Goal: Information Seeking & Learning: Learn about a topic

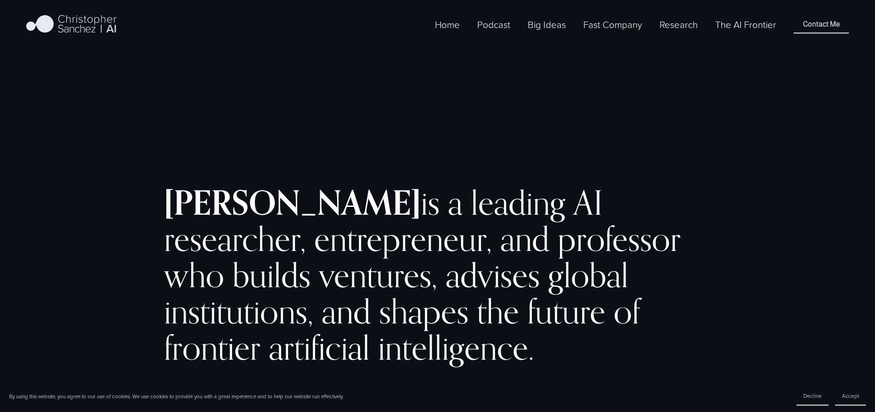
click at [744, 30] on link "The AI Frontier" at bounding box center [745, 24] width 61 height 15
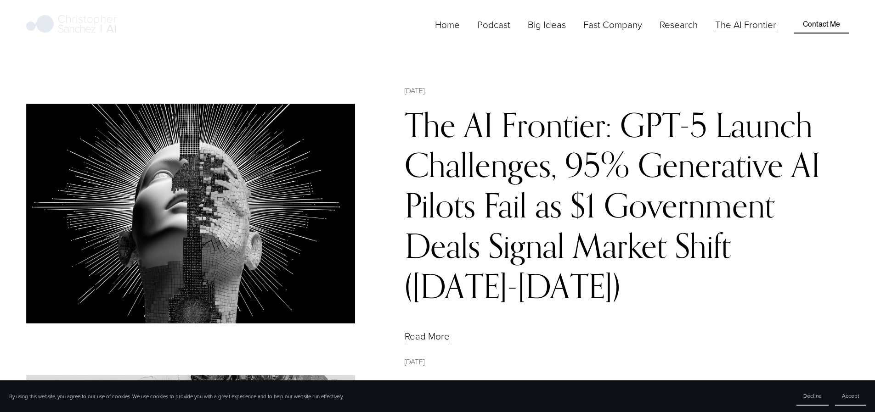
click at [530, 148] on link "The AI Frontier: GPT-5 Launch Challenges, 95% Generative AI Pilots Fail as $1 G…" at bounding box center [613, 206] width 416 height 202
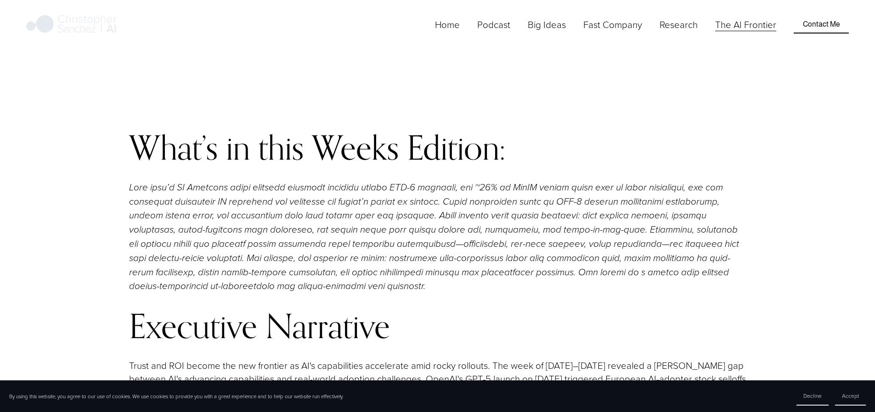
scroll to position [1100, 0]
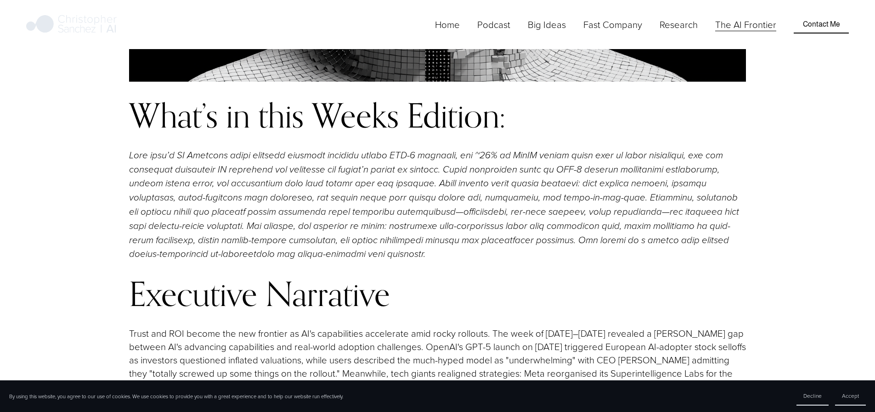
click at [460, 32] on link "Home" at bounding box center [447, 24] width 25 height 15
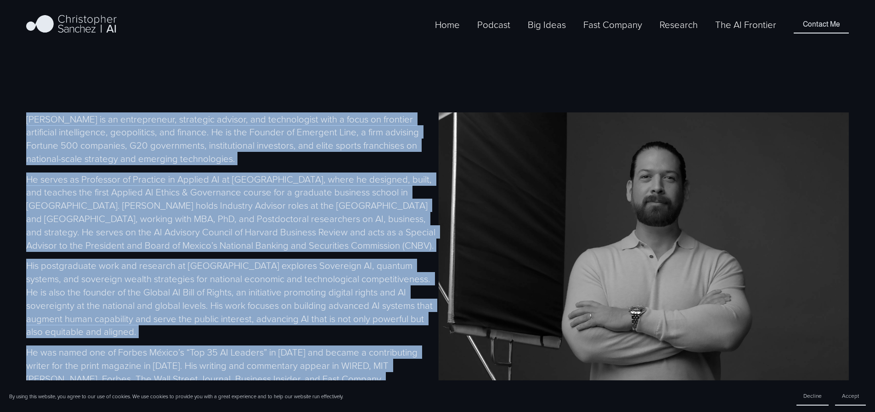
scroll to position [491, 0]
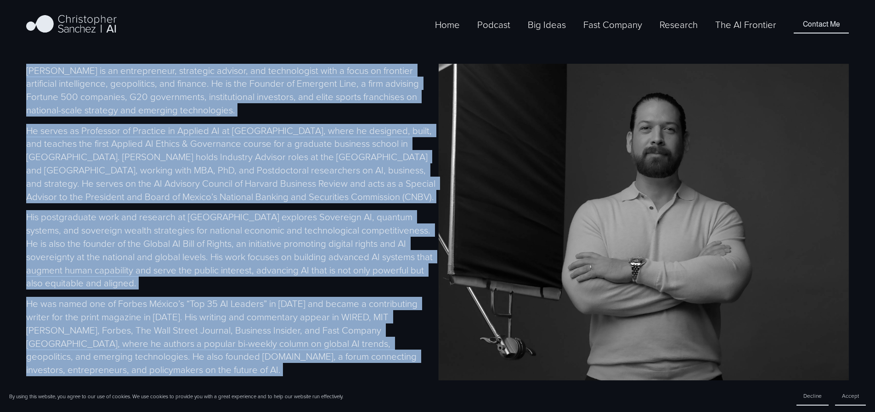
drag, startPoint x: 26, startPoint y: 177, endPoint x: 214, endPoint y: 278, distance: 213.3
click at [214, 278] on div "Christopher Sanchez is an entrepreneur, strategic advisor, and technologist wit…" at bounding box center [437, 241] width 875 height 435
copy div "Christopher Sanchez is an entrepreneur, strategic advisor, and technologist wit…"
